Goal: Information Seeking & Learning: Compare options

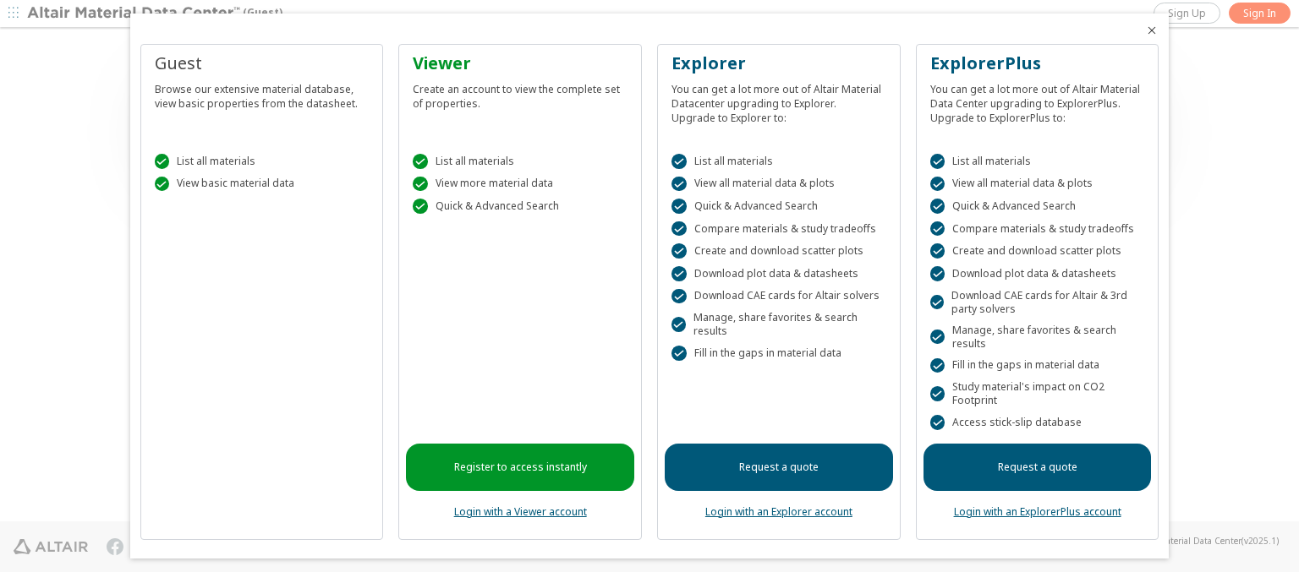
click at [1145, 30] on icon "Close" at bounding box center [1152, 31] width 14 height 14
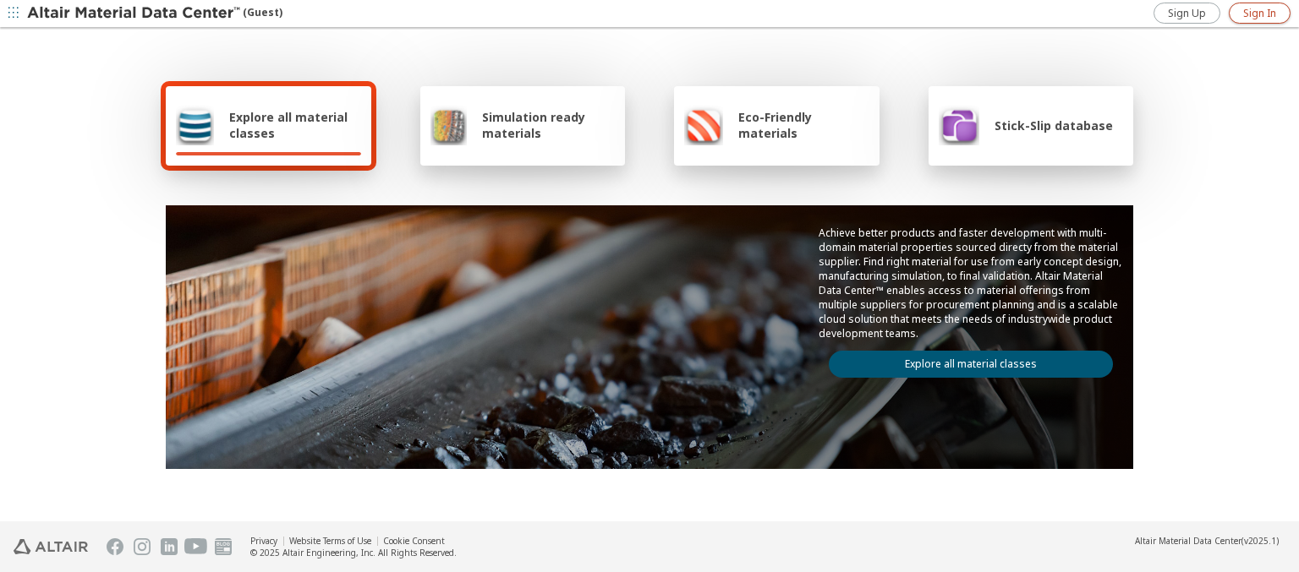
click at [1259, 13] on span "Sign In" at bounding box center [1259, 14] width 33 height 14
click at [134, 14] on img at bounding box center [135, 13] width 216 height 17
click at [288, 125] on span "Explore all material classes" at bounding box center [295, 125] width 132 height 32
click at [964, 360] on link "Explore all material classes" at bounding box center [971, 364] width 284 height 27
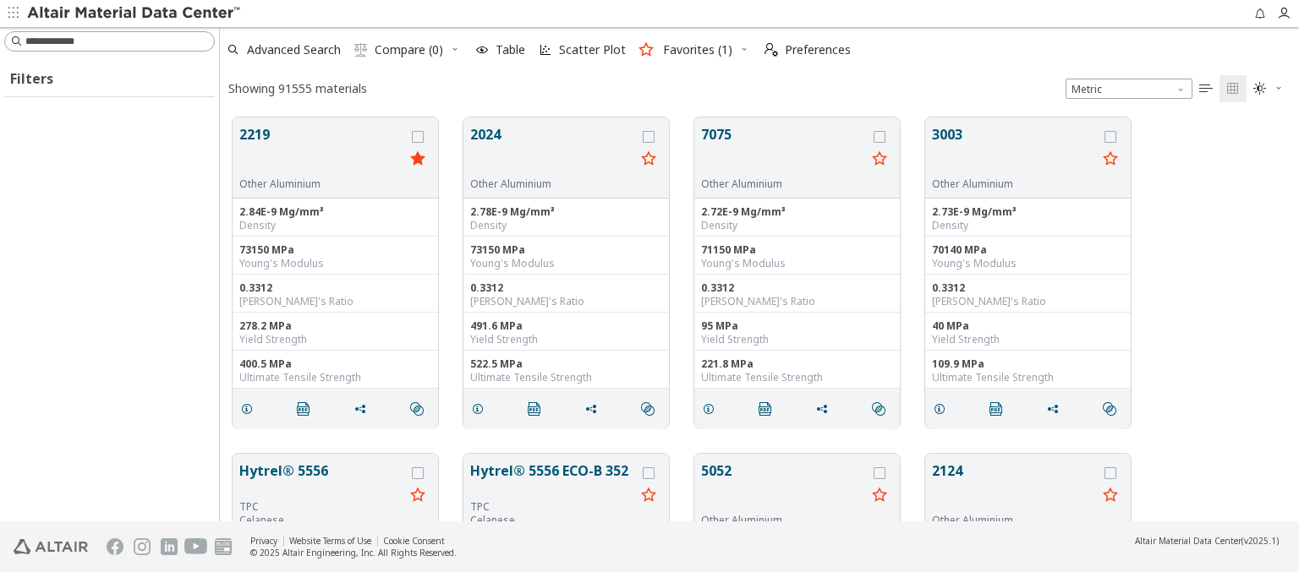
scroll to position [404, 1065]
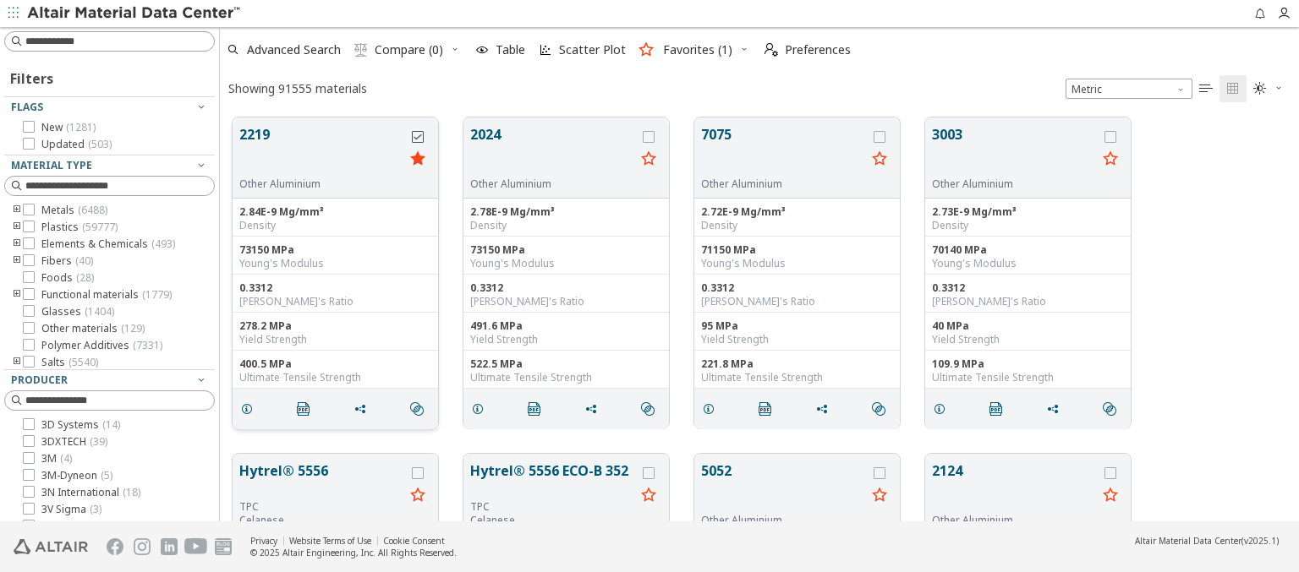
click at [419, 136] on icon "grid" at bounding box center [418, 137] width 12 height 12
click at [650, 136] on icon "grid" at bounding box center [649, 137] width 12 height 12
click at [409, 50] on span "Compare (2)" at bounding box center [409, 50] width 68 height 12
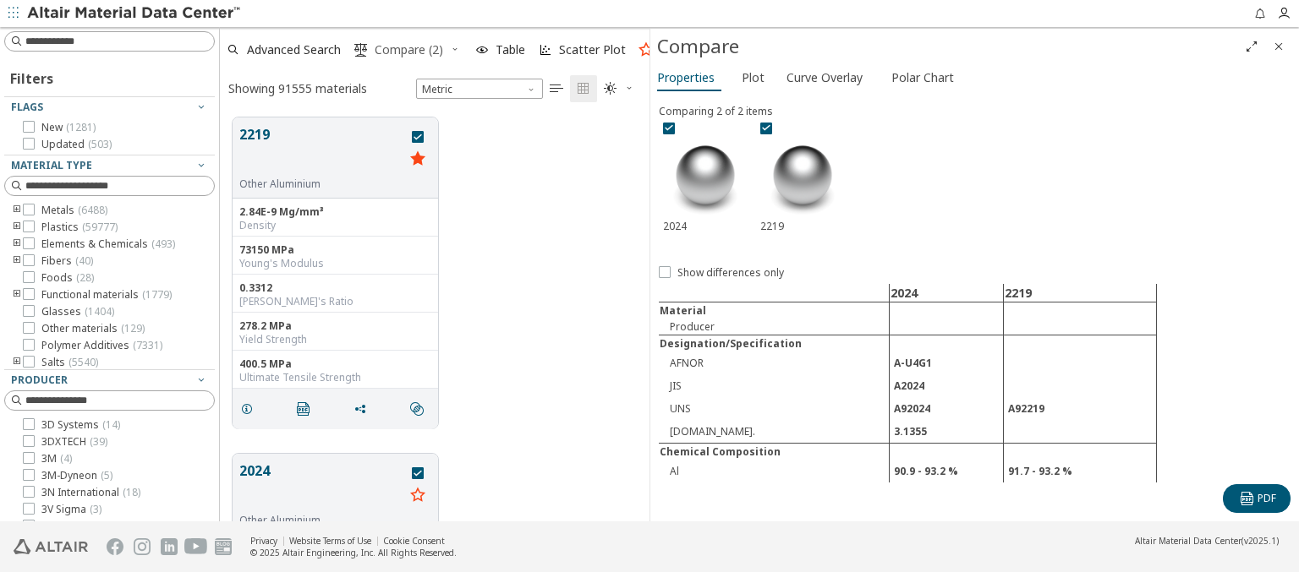
scroll to position [404, 416]
click at [824, 77] on span "Curve Overlay" at bounding box center [824, 77] width 76 height 27
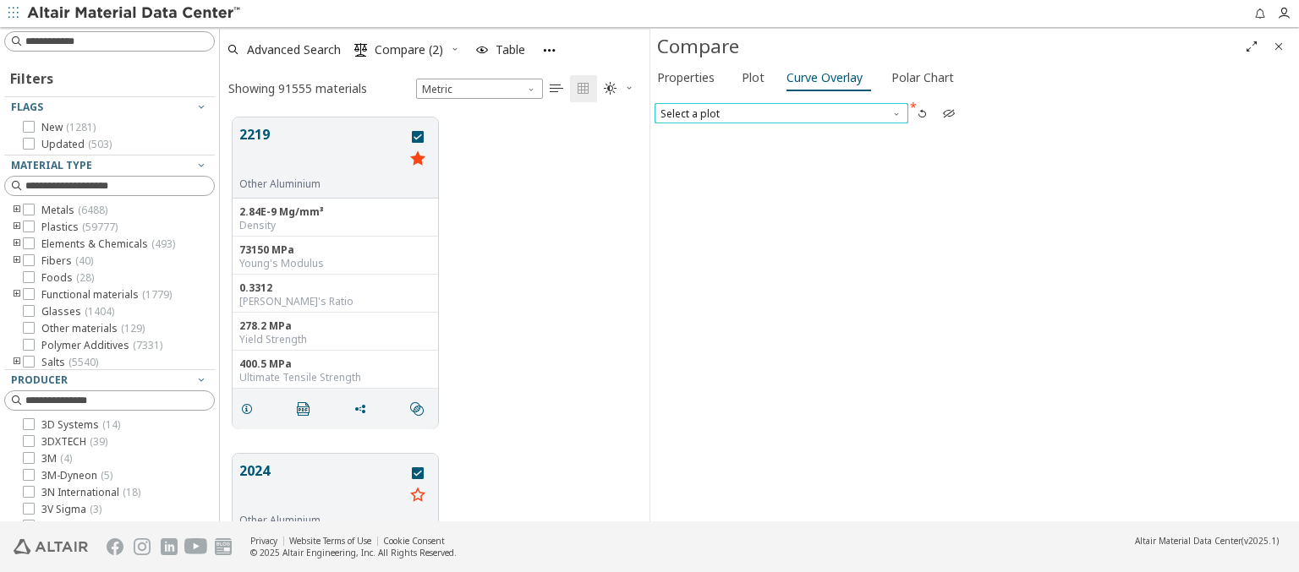
click at [781, 112] on span "Select a plot" at bounding box center [782, 113] width 254 height 20
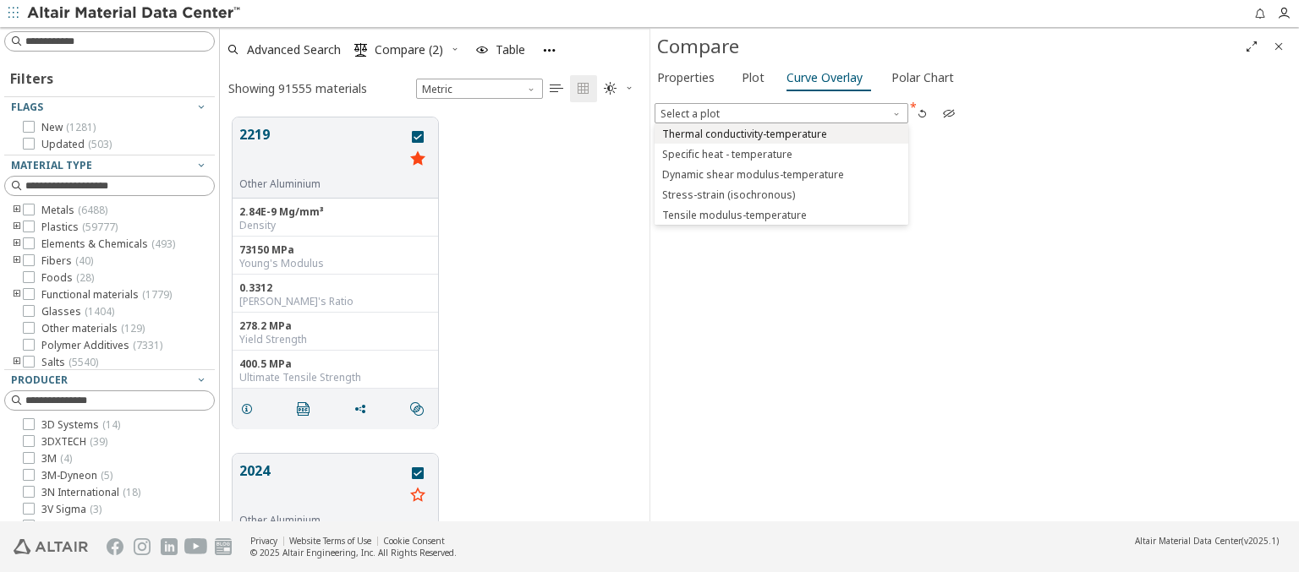
click at [781, 133] on span "Thermal conductivity-temperature" at bounding box center [744, 135] width 165 height 14
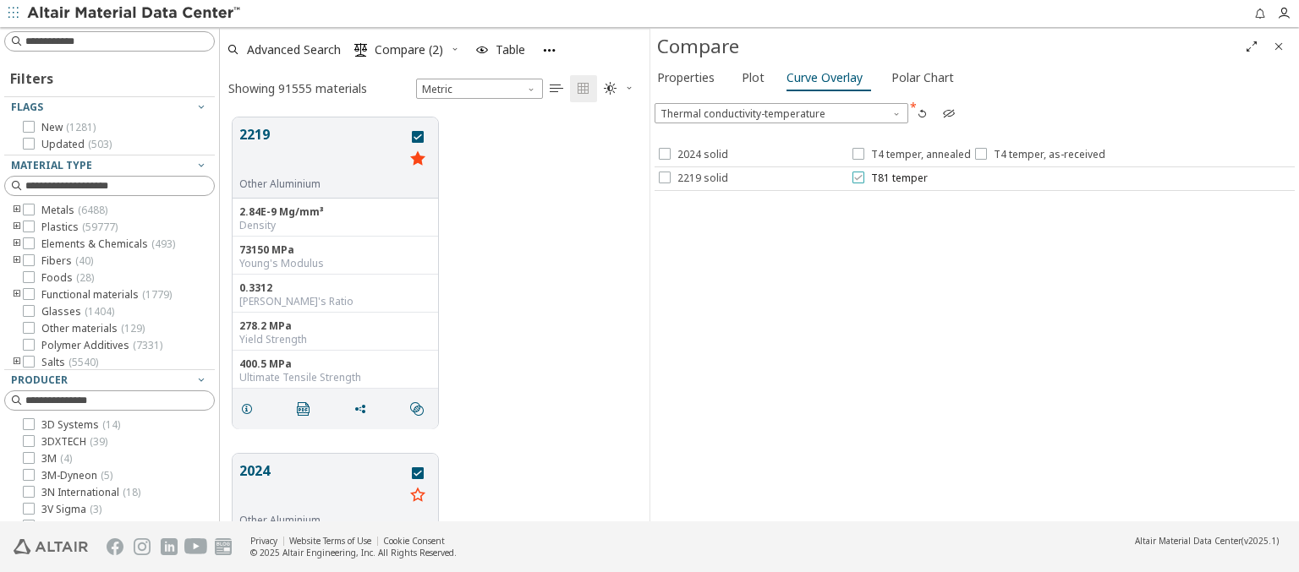
click at [857, 177] on icon at bounding box center [858, 178] width 12 height 12
click at [857, 154] on icon at bounding box center [858, 154] width 12 height 12
drag, startPoint x: 784, startPoint y: 265, endPoint x: 736, endPoint y: 332, distance: 83.1
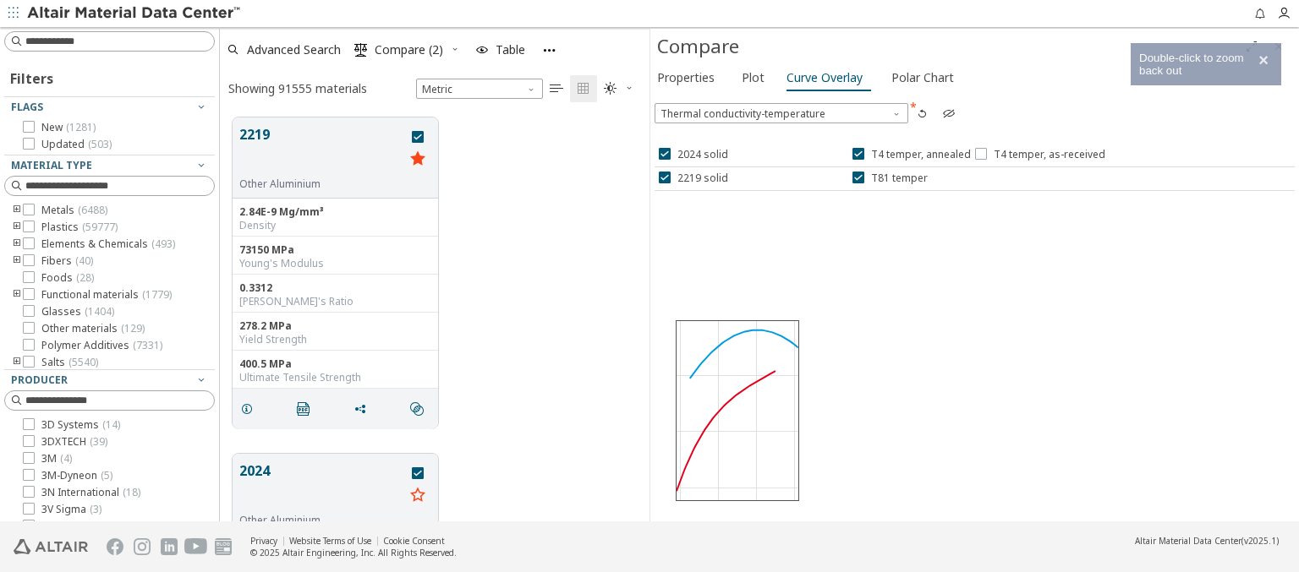
drag, startPoint x: 736, startPoint y: 332, endPoint x: 1044, endPoint y: 427, distance: 322.1
click at [1044, 427] on div at bounding box center [975, 410] width 640 height 213
click at [922, 114] on icon "button" at bounding box center [922, 114] width 14 height 14
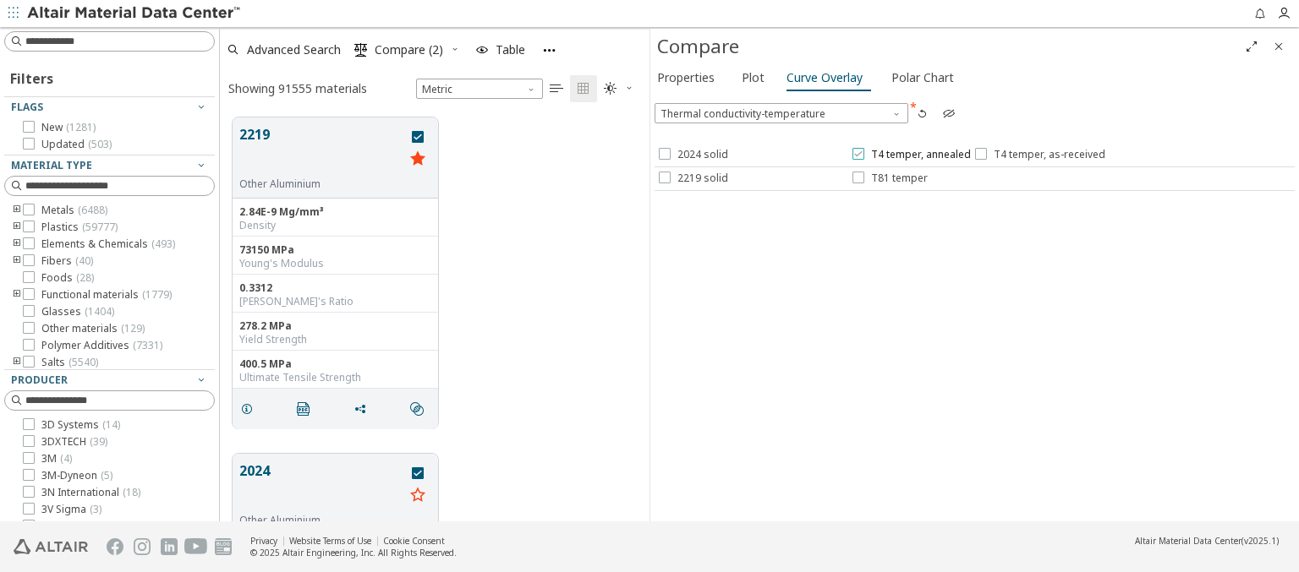
click at [896, 150] on span "T4 temper, annealed" at bounding box center [921, 155] width 100 height 14
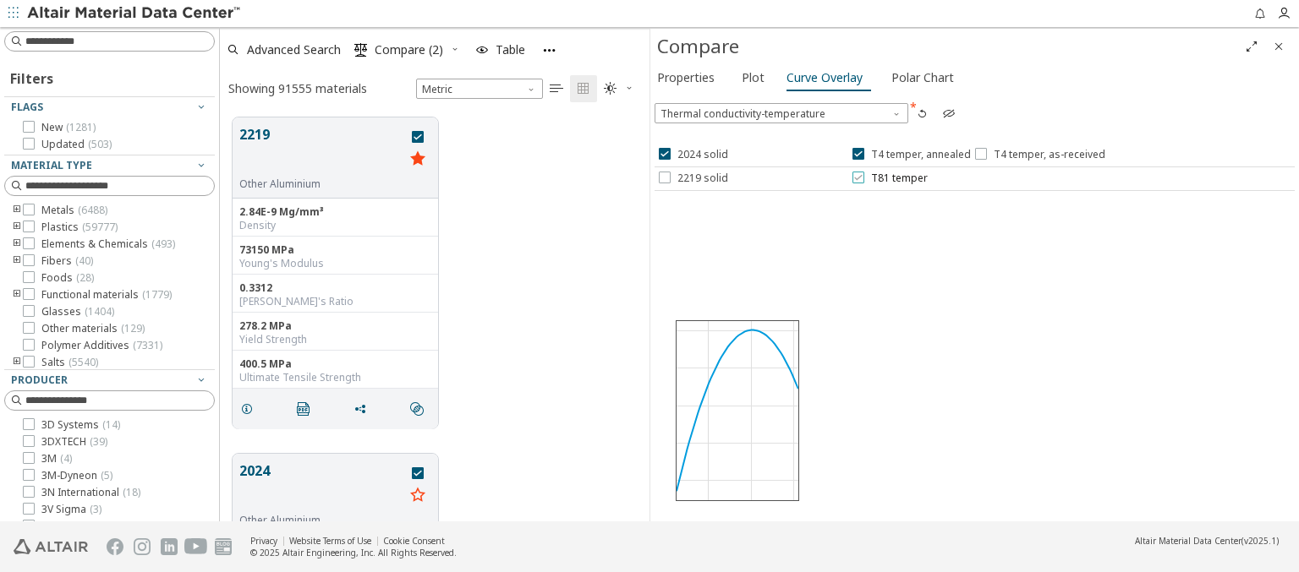
click at [882, 178] on span "T81 temper" at bounding box center [899, 179] width 57 height 14
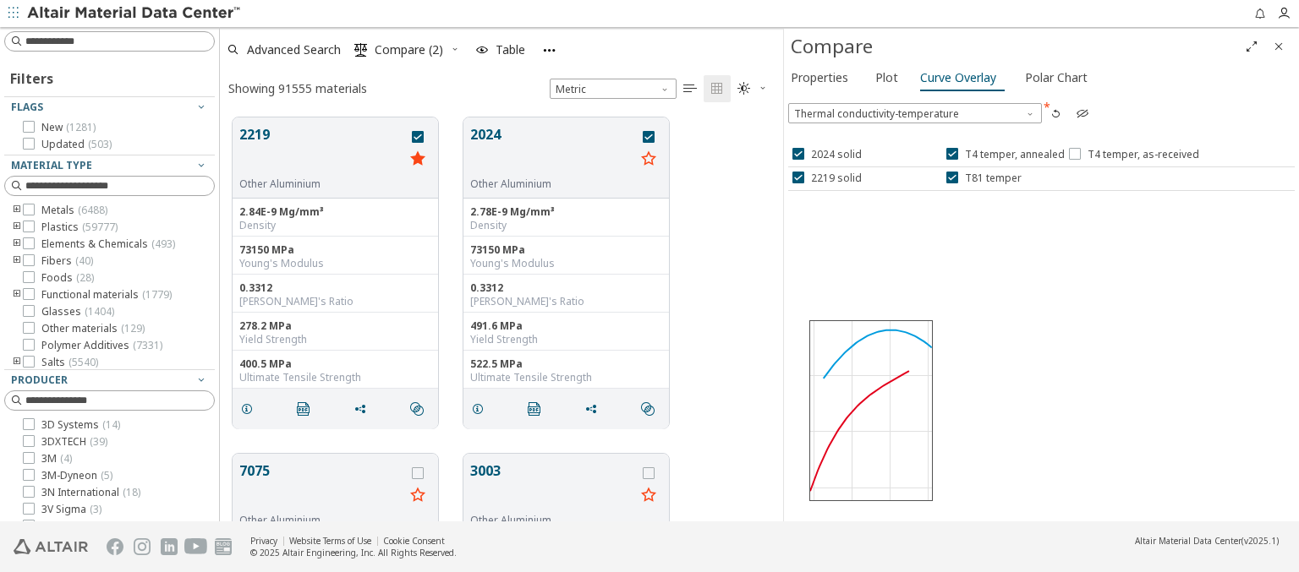
drag, startPoint x: 653, startPoint y: 198, endPoint x: 786, endPoint y: 202, distance: 133.7
